Goal: Transaction & Acquisition: Purchase product/service

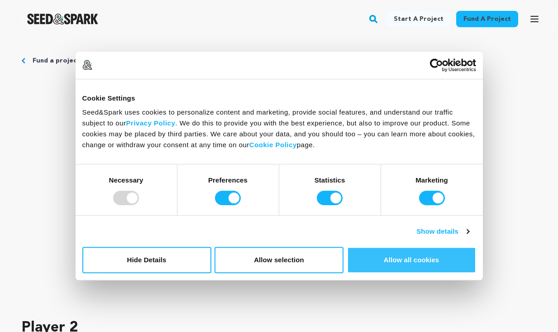
click at [428, 254] on button "Allow all cookies" at bounding box center [411, 260] width 129 height 26
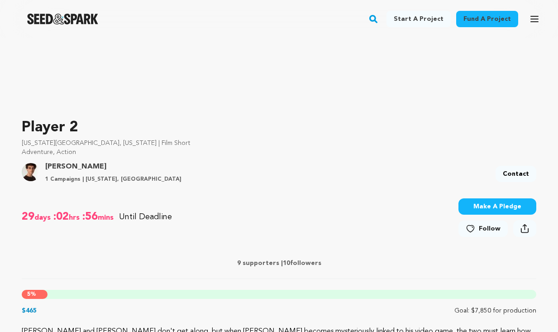
scroll to position [109, 0]
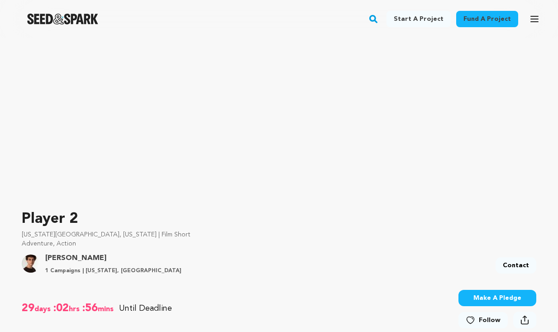
click at [458, 290] on button "Make A Pledge" at bounding box center [497, 298] width 78 height 16
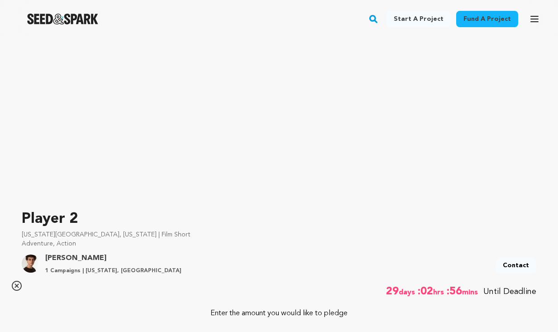
type input "5"
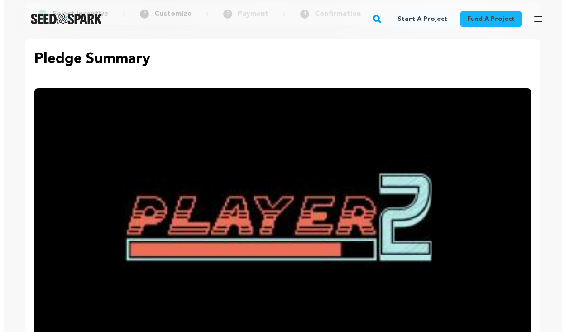
scroll to position [80, 0]
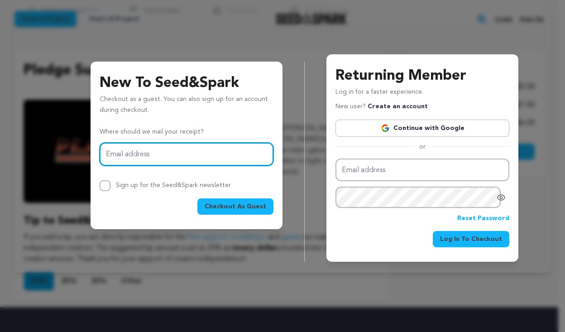
click at [228, 161] on input "Email address" at bounding box center [187, 154] width 174 height 23
type input "simritkgrewal14@gmail.com"
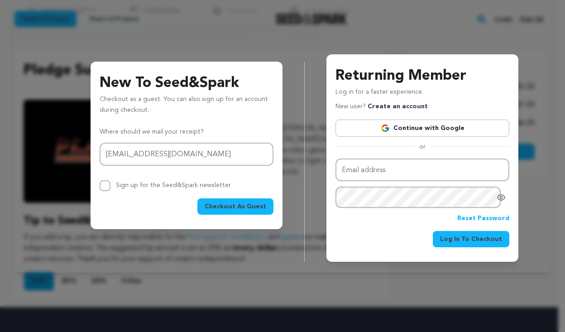
click at [218, 207] on span "Checkout As Guest" at bounding box center [235, 206] width 62 height 9
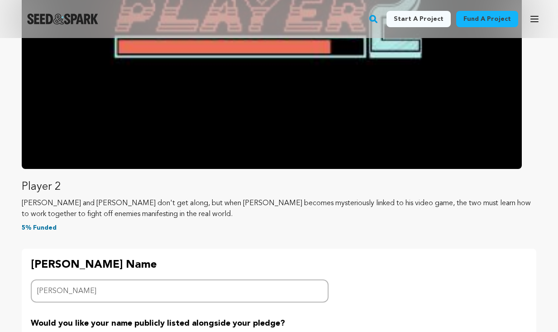
scroll to position [273, 0]
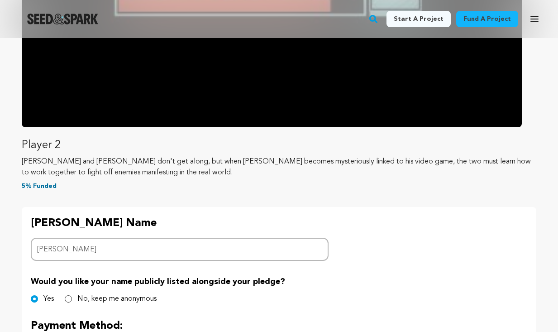
type input "[PERSON_NAME]"
radio input "true"
type input "4502 3100 7561 3107"
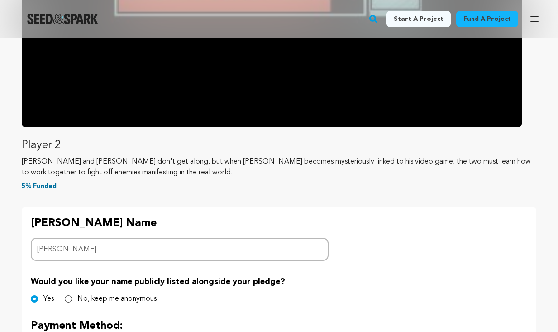
type input "09/26"
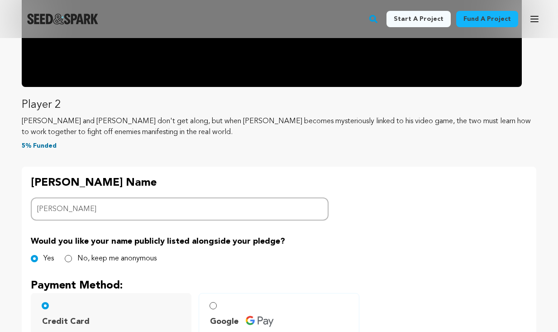
scroll to position [321, 0]
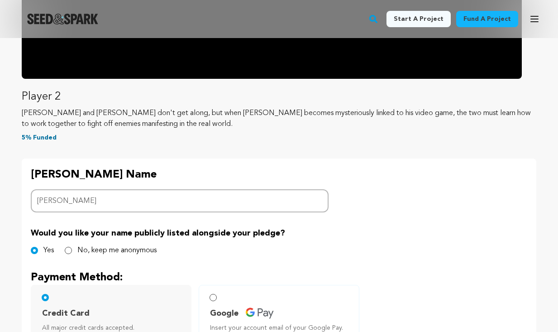
type input "L5J 3G5"
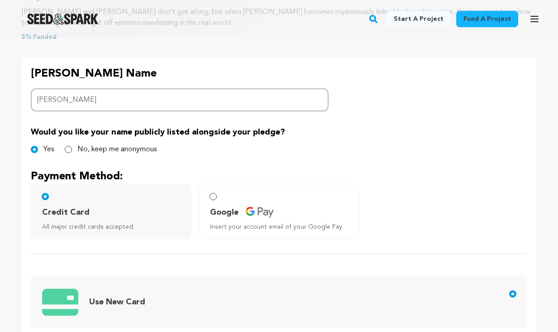
scroll to position [423, 0]
type input "486"
click at [52, 243] on div "Backer's Name Backer Name Simrit Grewal Would you like your name publicly liste…" at bounding box center [279, 316] width 514 height 519
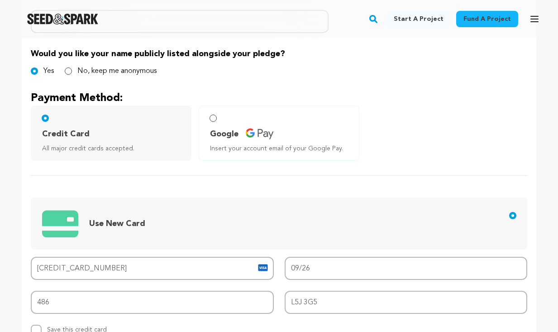
scroll to position [508, 0]
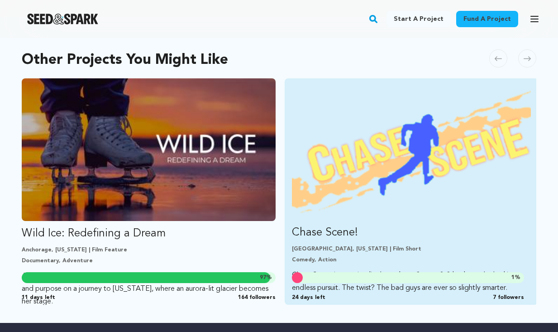
scroll to position [228, 0]
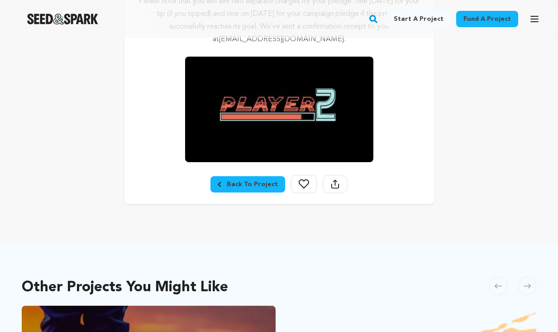
click at [266, 181] on div "Back To Project" at bounding box center [248, 184] width 60 height 9
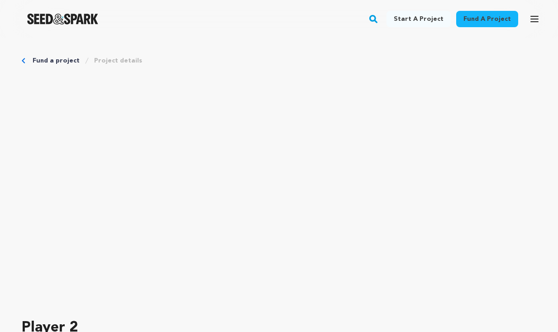
scroll to position [178, 0]
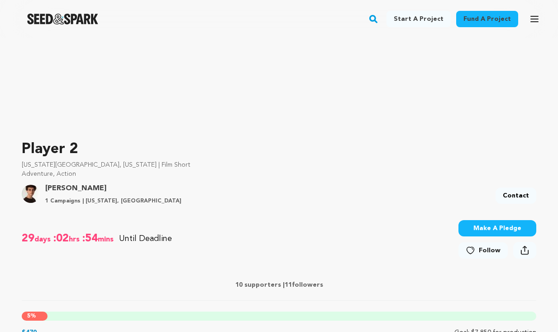
click at [455, 280] on p "10 supporters | 11 followers" at bounding box center [279, 284] width 514 height 9
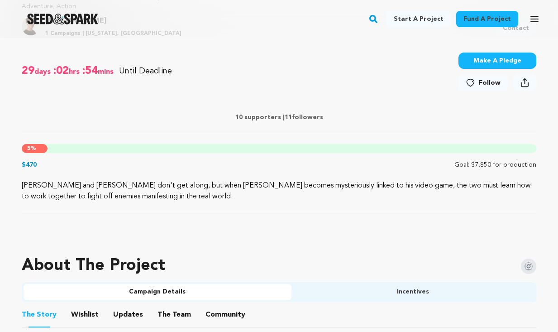
scroll to position [418, 0]
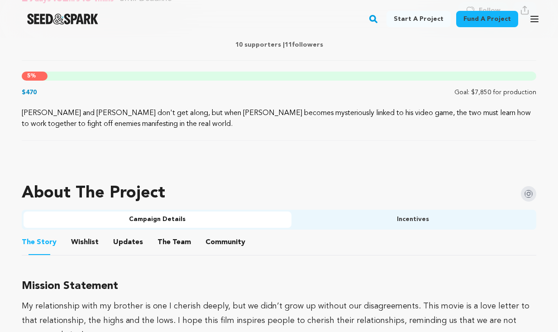
click at [0, 0] on button "Updates" at bounding box center [0, 0] width 0 height 0
click at [0, 0] on button "Wishlist" at bounding box center [0, 0] width 0 height 0
click at [0, 0] on button "The Story" at bounding box center [0, 0] width 0 height 0
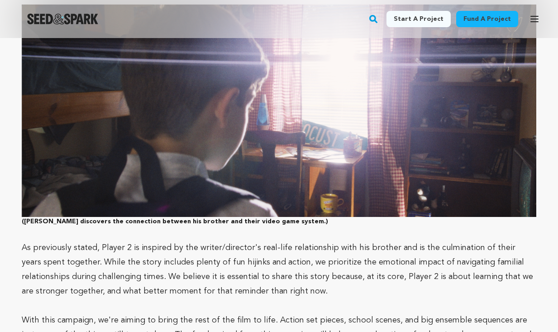
scroll to position [1460, 0]
